Goal: Information Seeking & Learning: Learn about a topic

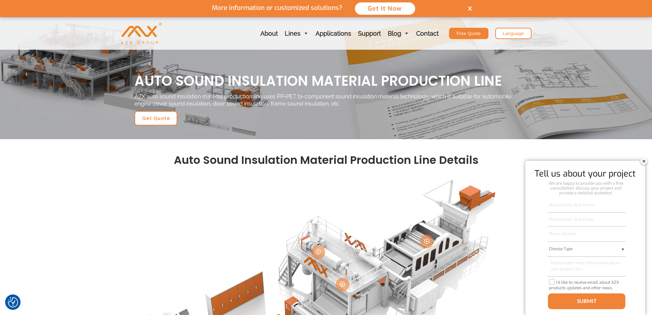
click at [235, 84] on h1 "auto sound insulation material production line" at bounding box center [326, 81] width 383 height 18
click at [235, 85] on h1 "auto sound insulation material production line" at bounding box center [326, 81] width 383 height 18
click at [235, 86] on h1 "auto sound insulation material production line" at bounding box center [326, 81] width 383 height 18
click at [271, 90] on h1 "auto sound insulation material production line" at bounding box center [326, 81] width 383 height 18
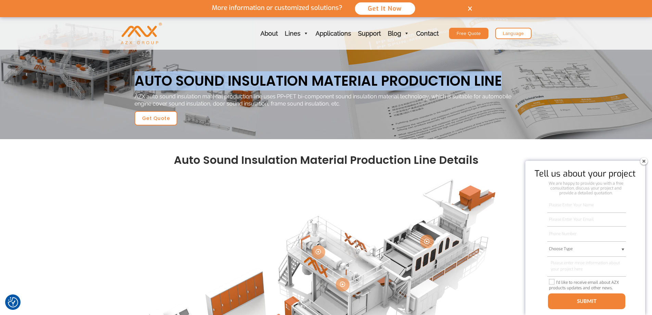
drag, startPoint x: 286, startPoint y: 105, endPoint x: 193, endPoint y: 94, distance: 93.7
click at [142, 86] on h1 "auto sound insulation material production line" at bounding box center [326, 81] width 383 height 18
drag, startPoint x: 205, startPoint y: 92, endPoint x: 155, endPoint y: 90, distance: 49.7
click at [155, 90] on h1 "auto sound insulation material production line" at bounding box center [326, 81] width 383 height 18
drag, startPoint x: 285, startPoint y: 106, endPoint x: 126, endPoint y: 88, distance: 160.0
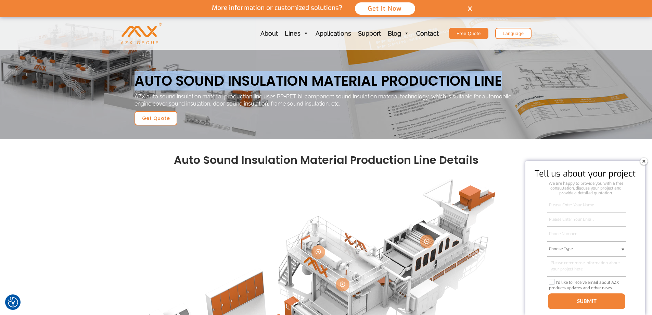
click at [126, 88] on section "auto sound insulation material production line AZX auto sound insulation materi…" at bounding box center [326, 78] width 652 height 122
copy section "auto sound insulation material production line"
click at [643, 159] on img at bounding box center [644, 160] width 11 height 11
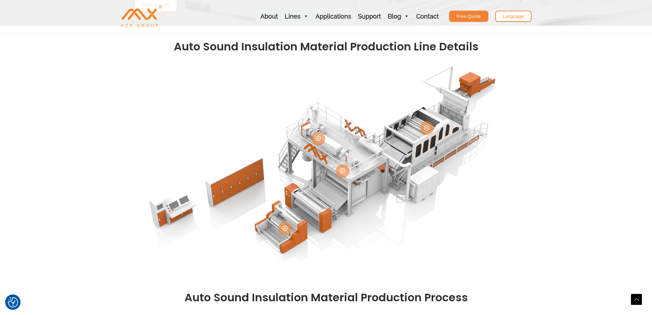
scroll to position [103, 0]
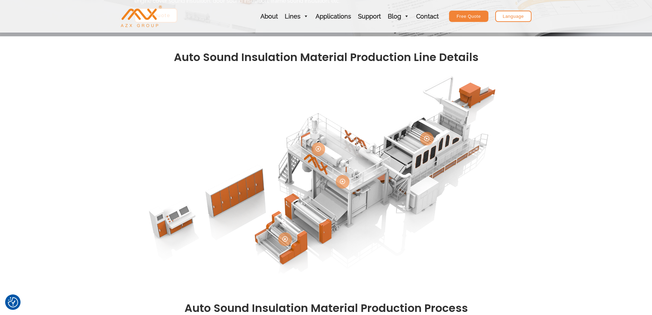
click at [43, 241] on div at bounding box center [326, 176] width 652 height 219
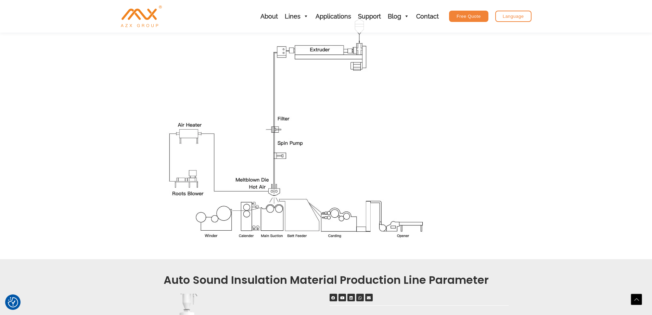
scroll to position [411, 0]
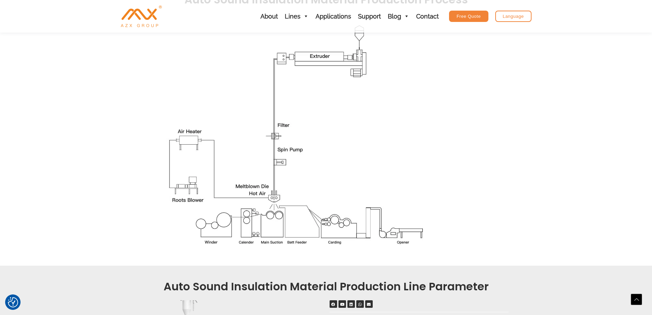
click at [49, 136] on section at bounding box center [326, 132] width 652 height 245
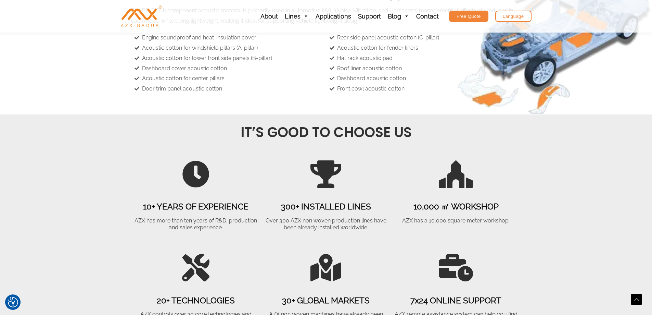
scroll to position [1198, 0]
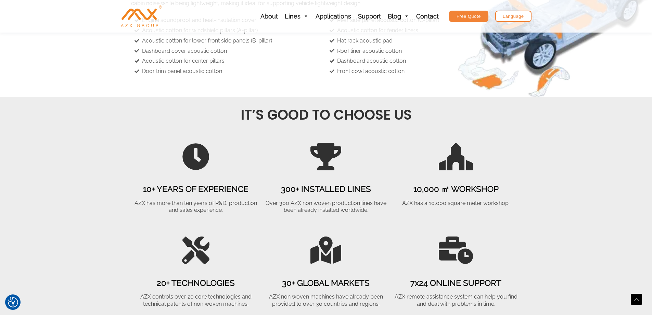
click at [76, 97] on section "auto sound insulation material application The PP+PET bicomponent acoustic mate…" at bounding box center [326, 23] width 652 height 147
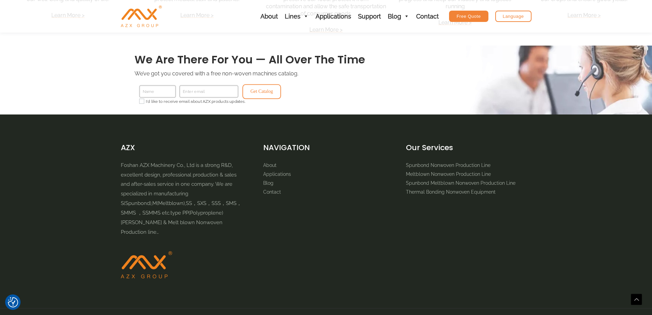
scroll to position [1609, 0]
